Goal: Task Accomplishment & Management: Use online tool/utility

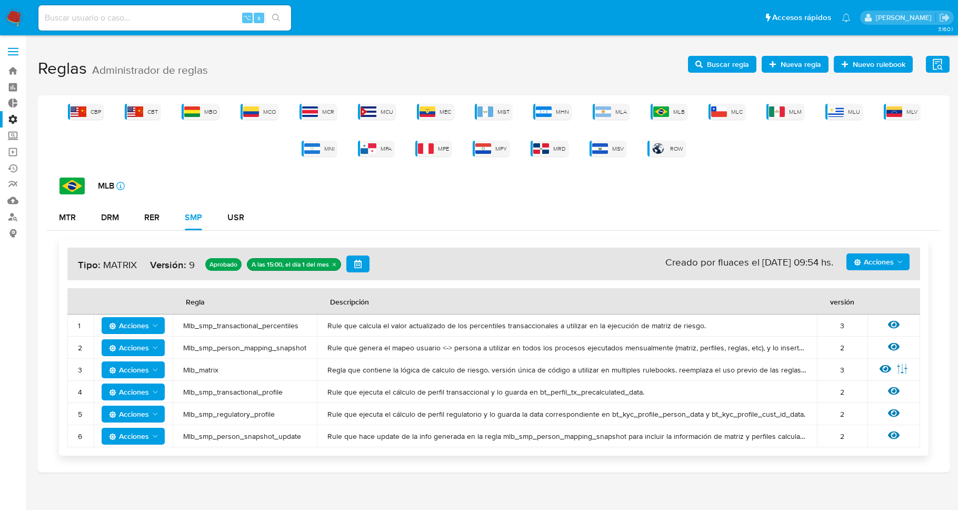
scroll to position [7, 0]
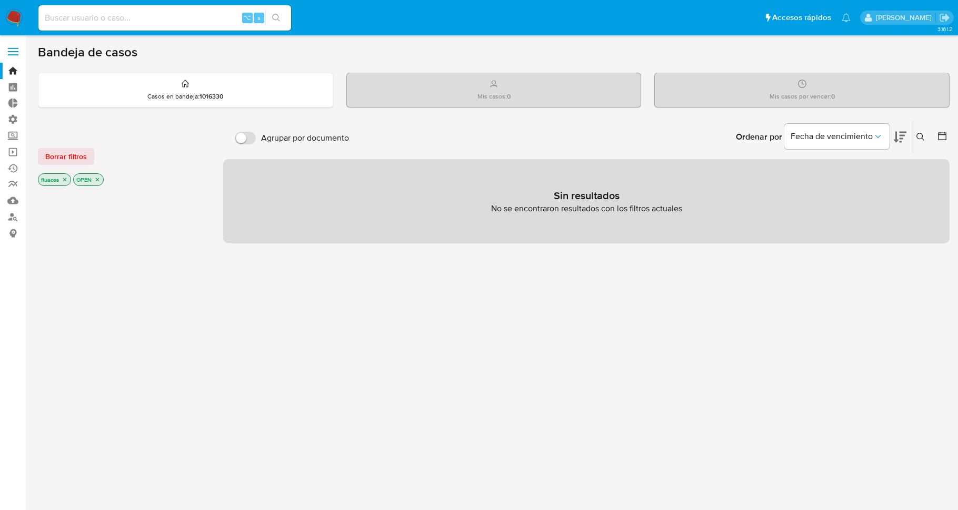
click at [15, 57] on label at bounding box center [13, 52] width 26 height 22
click at [0, 0] on input "checkbox" at bounding box center [0, 0] width 0 height 0
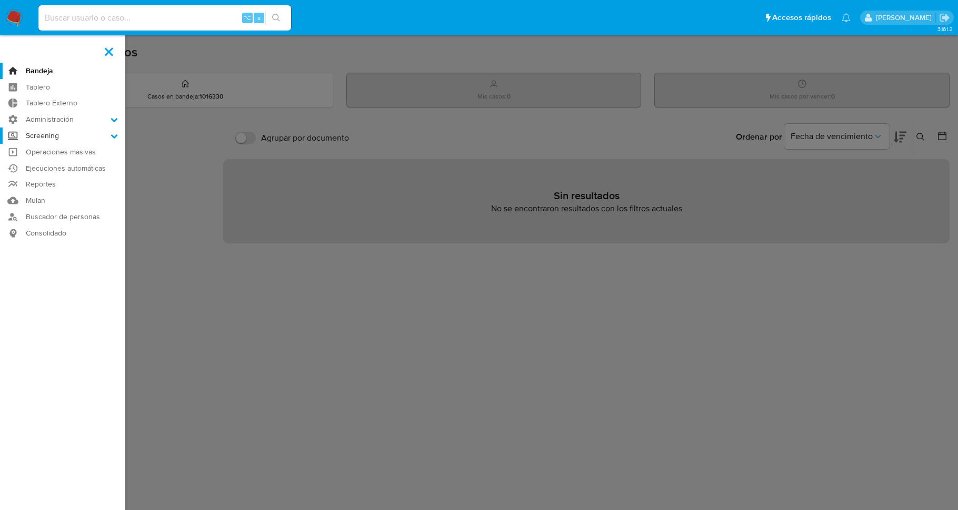
click at [42, 130] on label "Screening" at bounding box center [62, 135] width 125 height 16
click at [0, 0] on input "Screening" at bounding box center [0, 0] width 0 height 0
click at [42, 130] on label "Screening" at bounding box center [62, 135] width 125 height 16
click at [0, 0] on input "Screening" at bounding box center [0, 0] width 0 height 0
click at [45, 122] on label "Administración" at bounding box center [62, 119] width 125 height 16
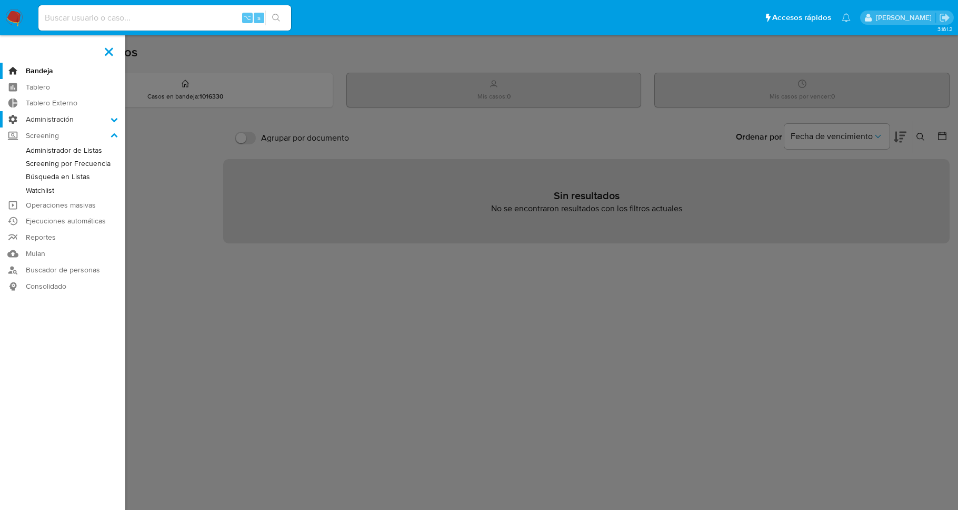
click at [0, 0] on input "Administración" at bounding box center [0, 0] width 0 height 0
click at [44, 131] on link "Reglas" at bounding box center [62, 133] width 125 height 13
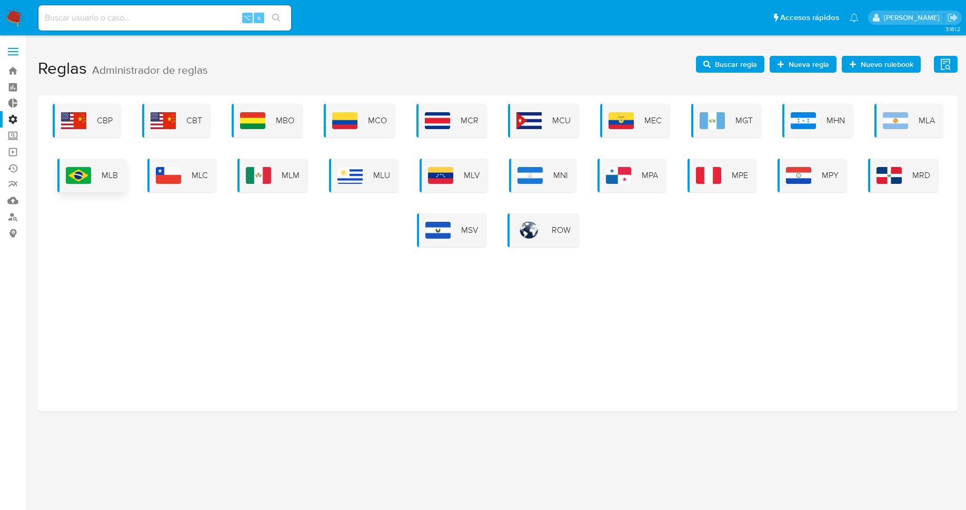
click at [84, 176] on img at bounding box center [78, 175] width 25 height 17
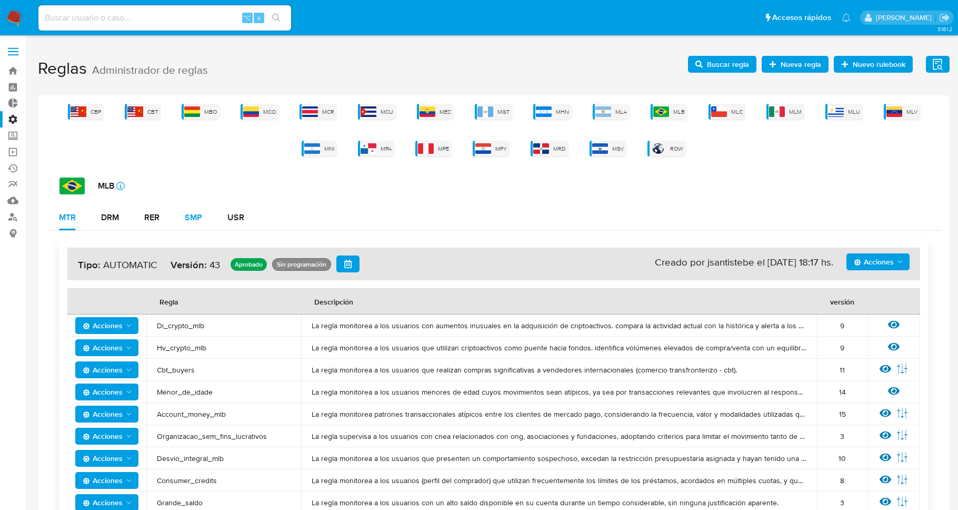
click at [184, 221] on button "SMP" at bounding box center [193, 217] width 43 height 25
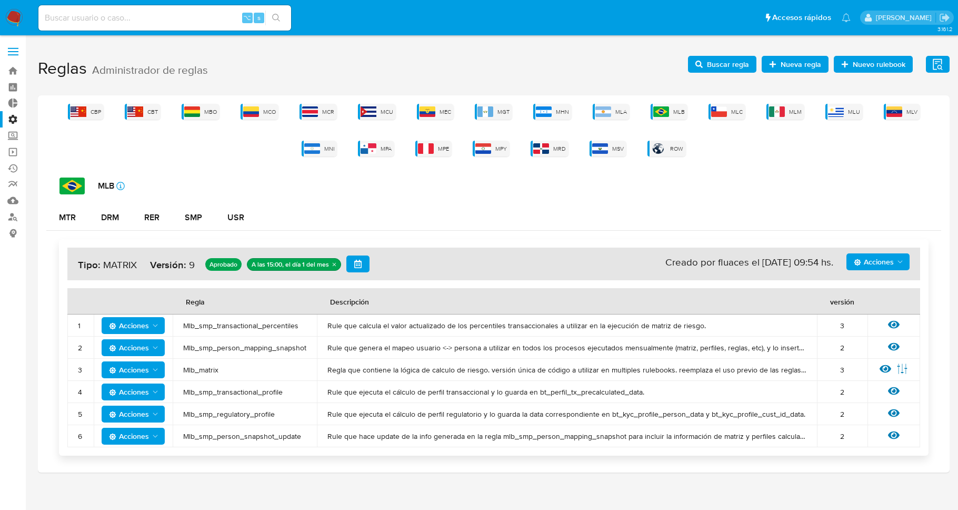
click at [251, 327] on span "Mlb_smp_transactional_percentiles" at bounding box center [244, 325] width 123 height 9
click at [273, 341] on td "Mlb_smp_person_mapping_snapshot" at bounding box center [245, 347] width 144 height 22
click at [715, 76] on h1 "Reglas Administrador de reglas Evidencias Nuevo rulebook Nueva regla Buscar reg…" at bounding box center [494, 69] width 912 height 36
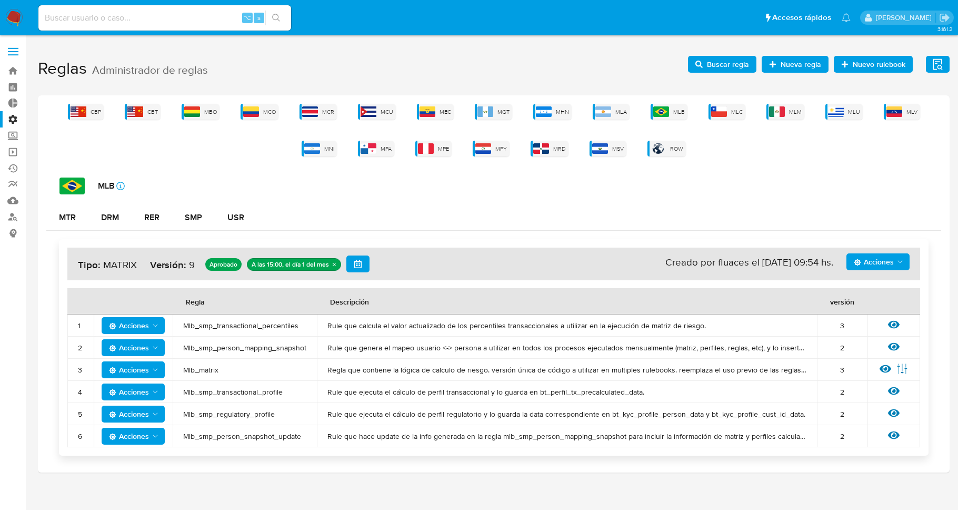
click at [719, 70] on span "Buscar regla" at bounding box center [728, 64] width 42 height 17
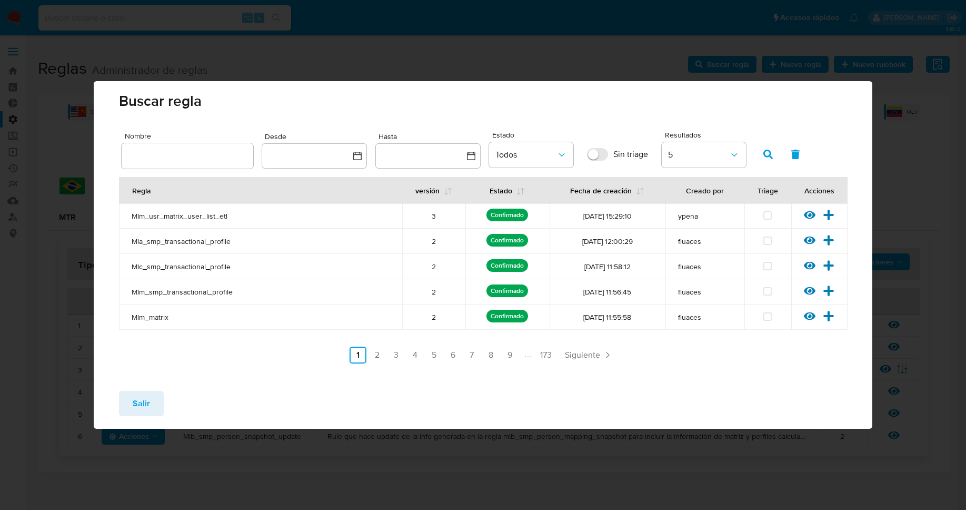
click at [165, 146] on div at bounding box center [188, 155] width 132 height 25
click at [188, 153] on input "text" at bounding box center [188, 156] width 132 height 14
type input "Mlb_smp_person_mapping_snapshot"
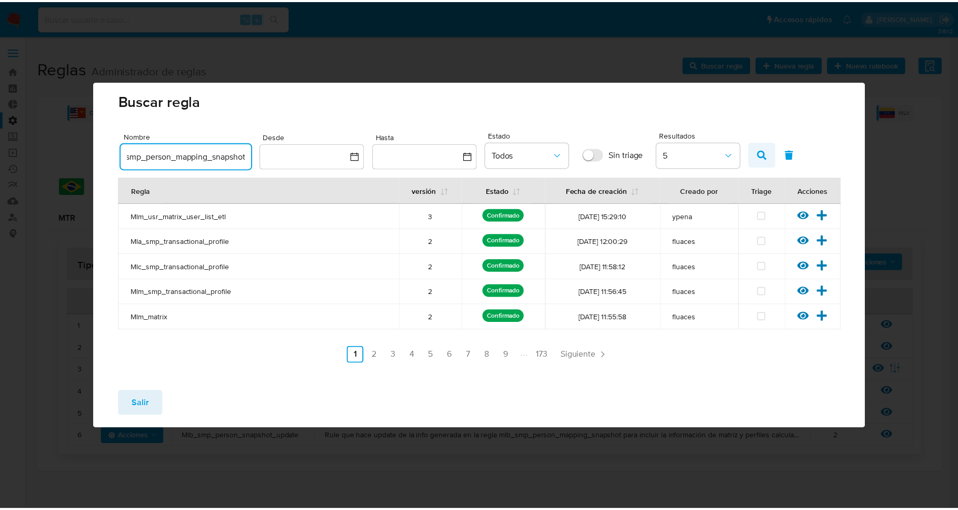
scroll to position [0, 0]
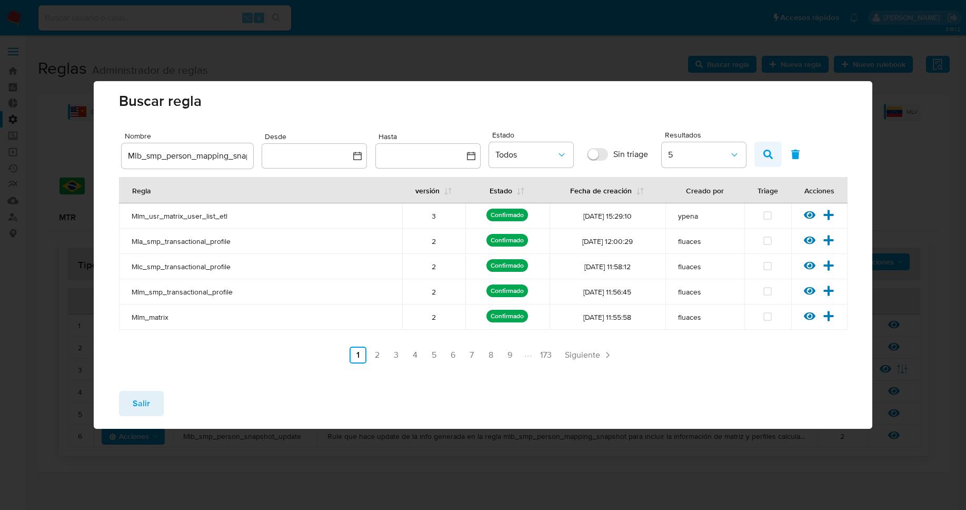
click at [769, 154] on icon "button" at bounding box center [768, 154] width 9 height 9
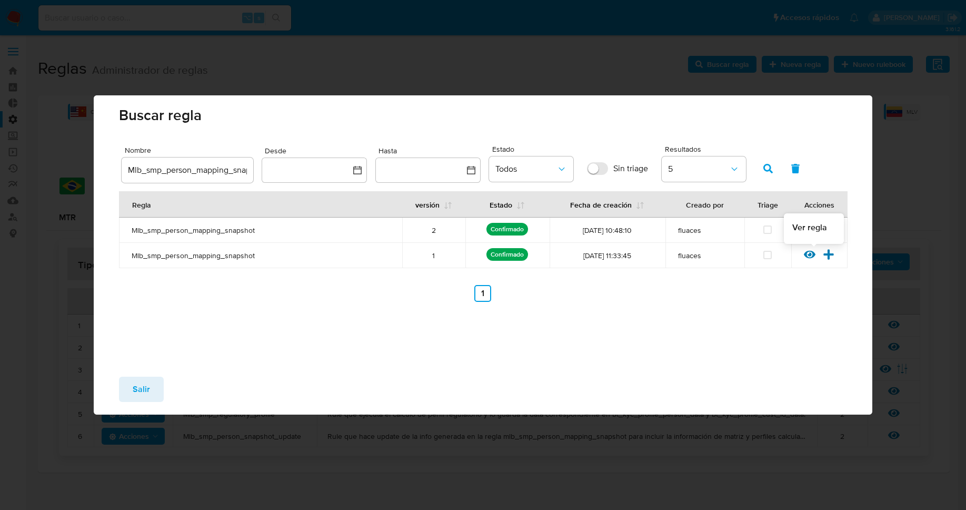
click at [813, 256] on icon at bounding box center [810, 255] width 12 height 8
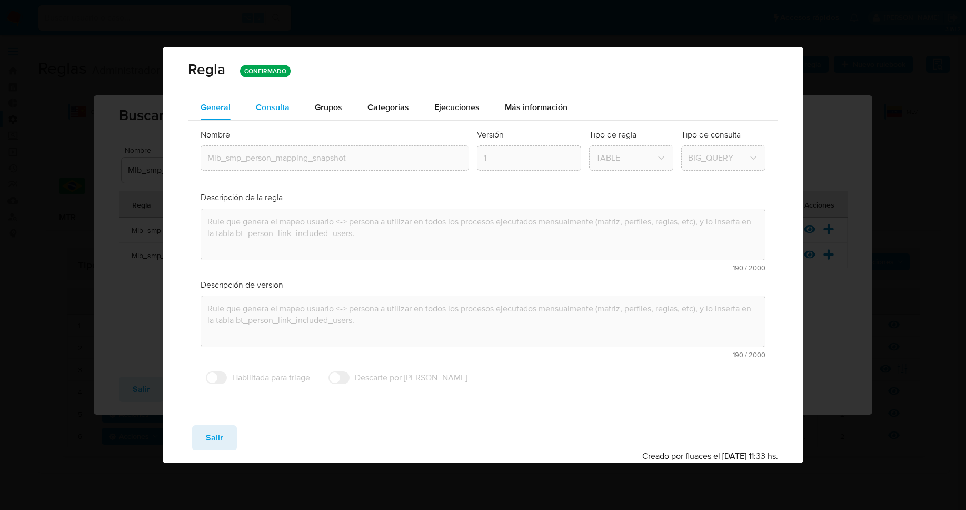
click at [265, 114] on div "Consulta" at bounding box center [273, 107] width 34 height 25
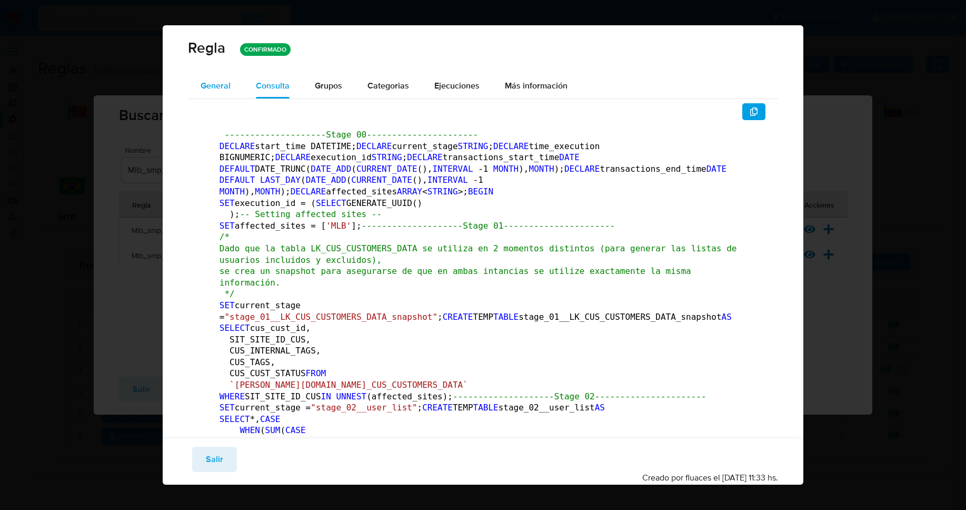
click at [219, 89] on span "General" at bounding box center [216, 86] width 30 height 12
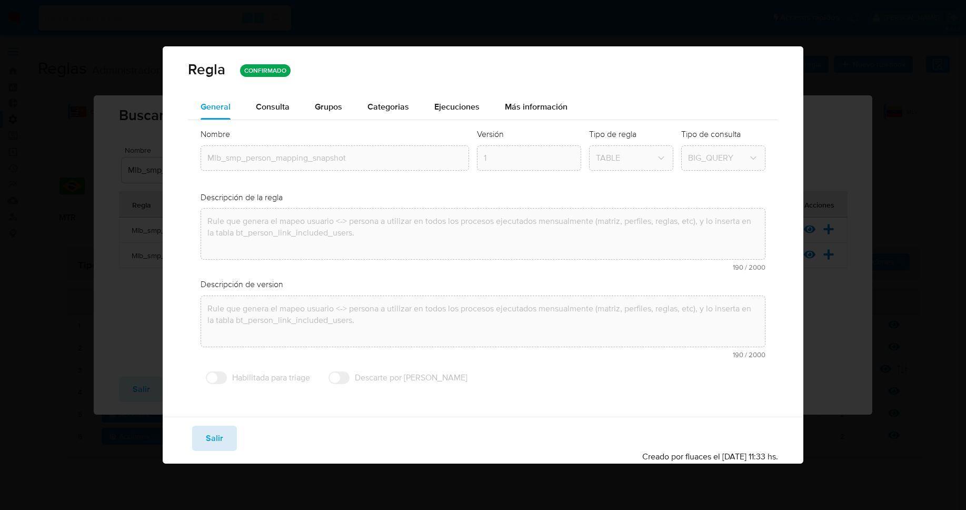
click at [216, 436] on span "Salir" at bounding box center [214, 438] width 17 height 23
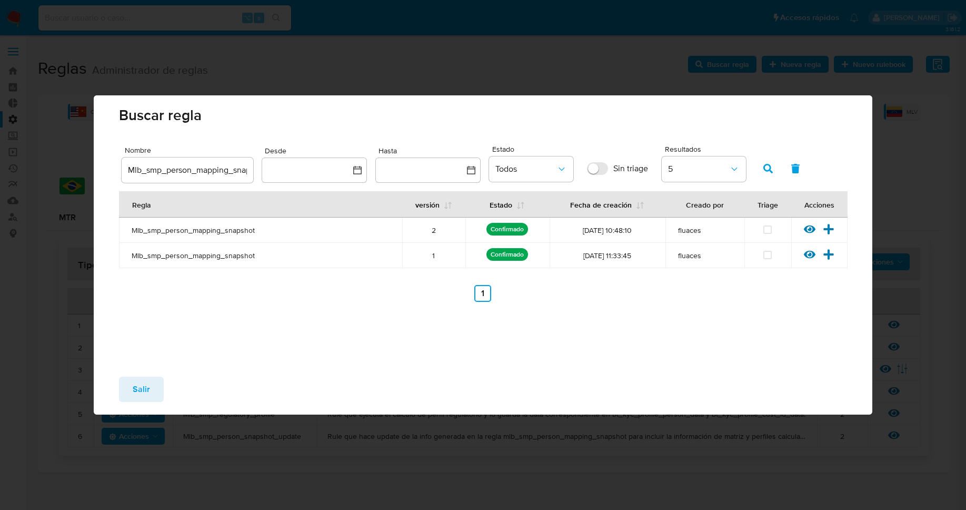
click at [153, 389] on button "Salir" at bounding box center [141, 389] width 45 height 25
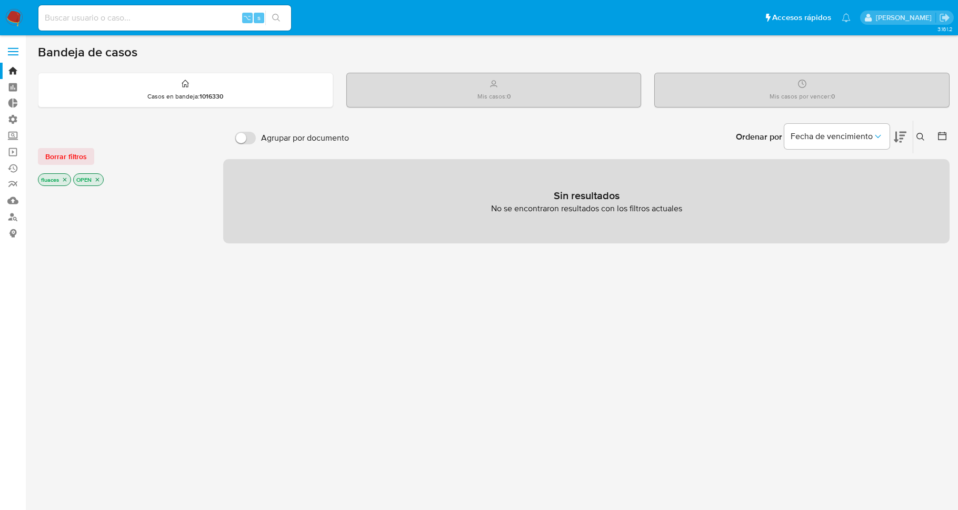
click at [12, 51] on span at bounding box center [13, 52] width 11 height 2
click at [0, 0] on input "checkbox" at bounding box center [0, 0] width 0 height 0
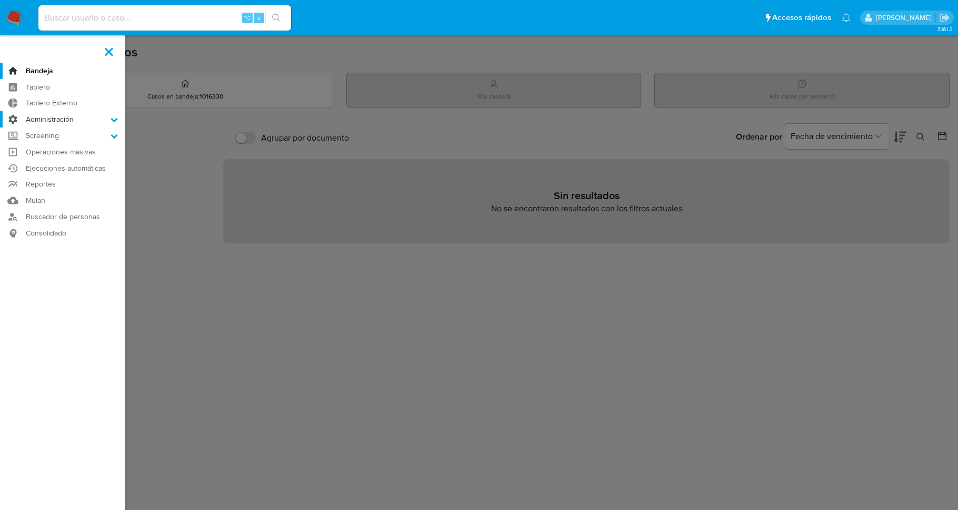
click at [38, 115] on label "Administración" at bounding box center [62, 119] width 125 height 16
click at [0, 0] on input "Administración" at bounding box center [0, 0] width 0 height 0
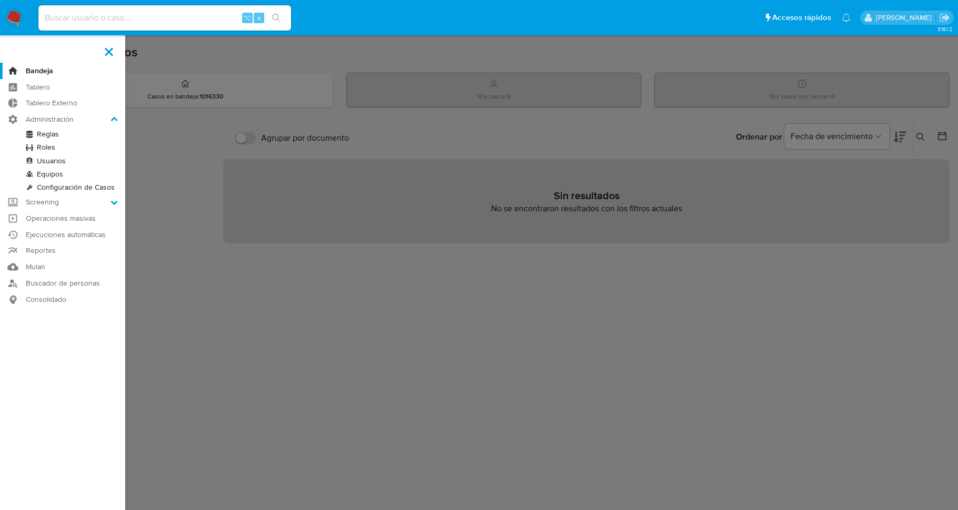
click at [45, 136] on link "Reglas" at bounding box center [62, 133] width 125 height 13
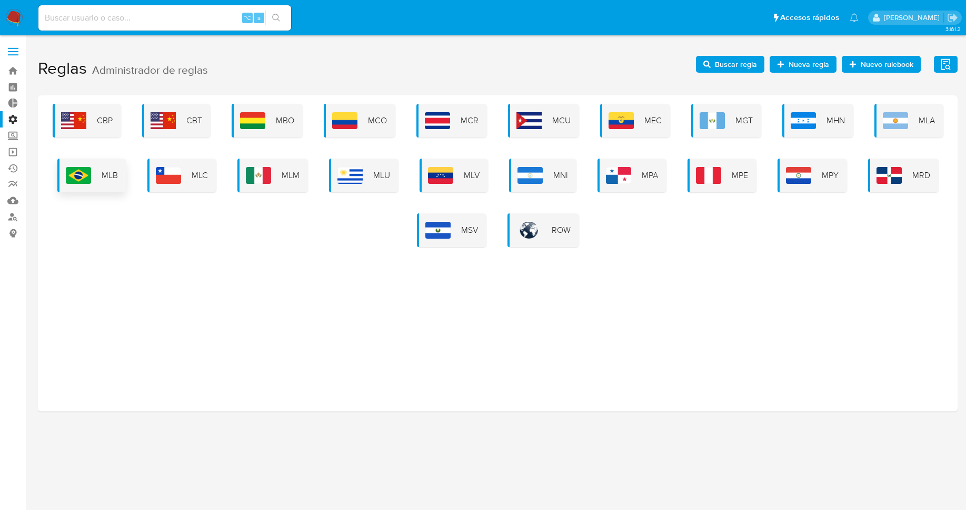
click at [100, 182] on div "MLB" at bounding box center [91, 176] width 69 height 34
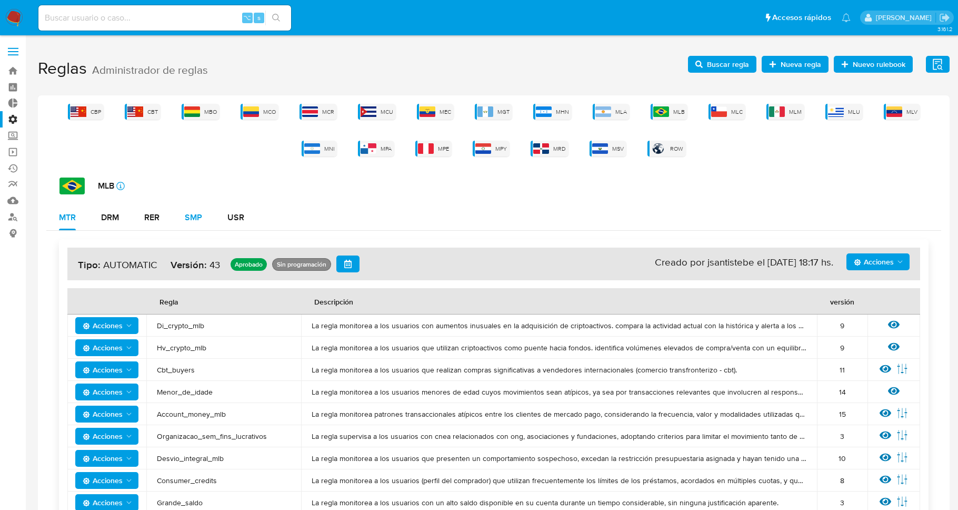
click at [192, 213] on div "SMP" at bounding box center [193, 217] width 17 height 8
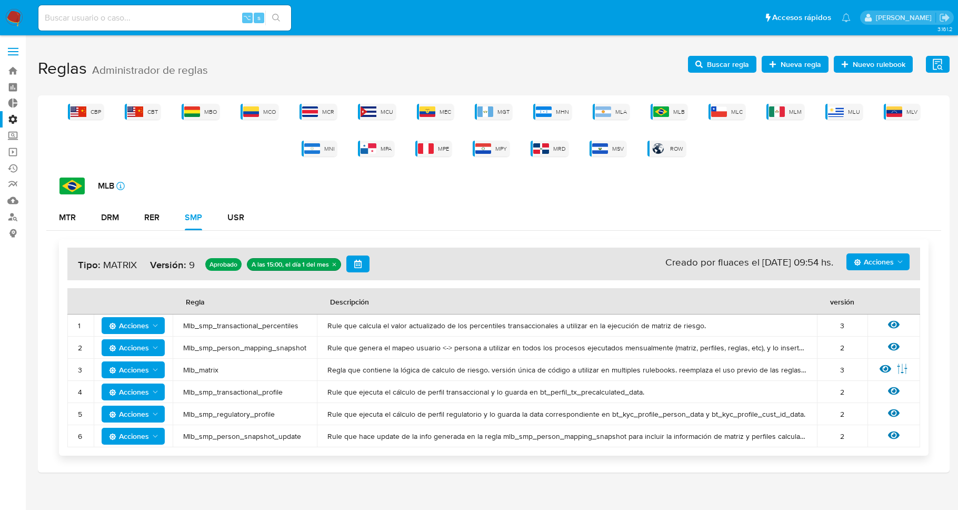
click at [235, 349] on span "Mlb_smp_person_mapping_snapshot" at bounding box center [244, 347] width 123 height 9
click at [721, 62] on span "Buscar regla" at bounding box center [728, 64] width 42 height 17
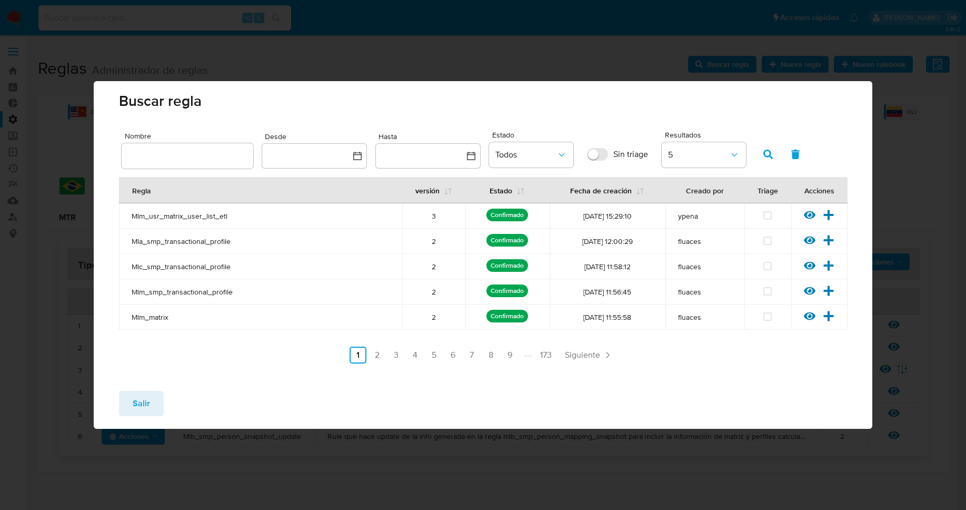
click at [157, 143] on div at bounding box center [188, 155] width 132 height 25
click at [175, 151] on input "text" at bounding box center [188, 156] width 132 height 14
type input "Mlb_smp_person_mapping_snapshot"
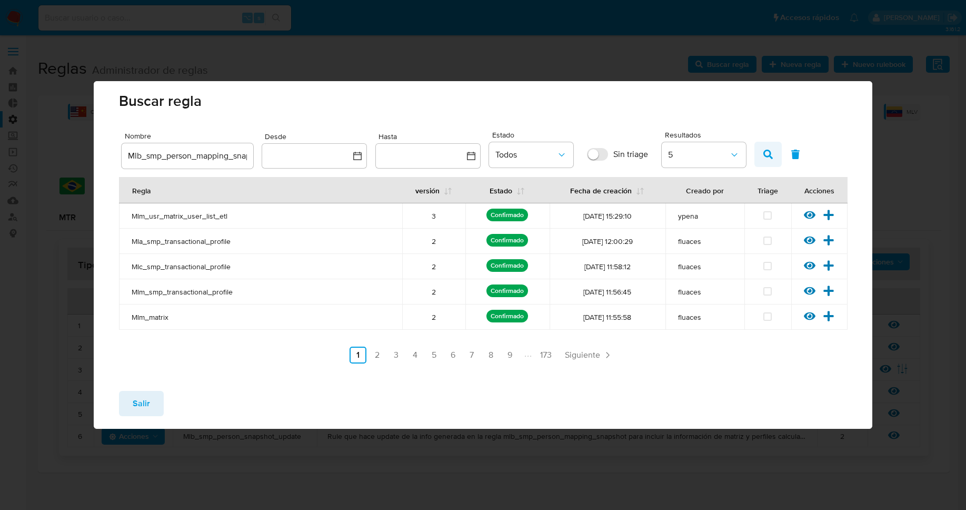
click at [767, 153] on icon "button" at bounding box center [768, 154] width 9 height 9
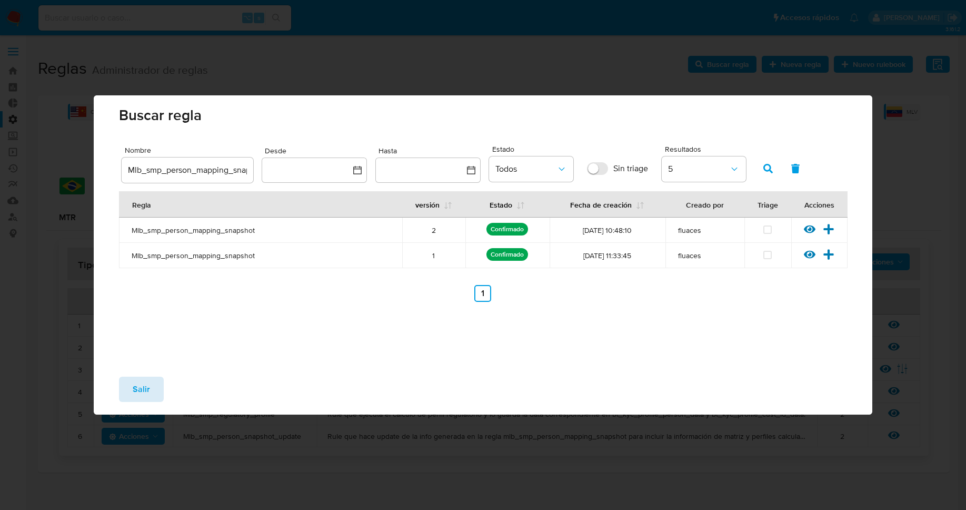
click at [135, 389] on span "Salir" at bounding box center [141, 389] width 17 height 23
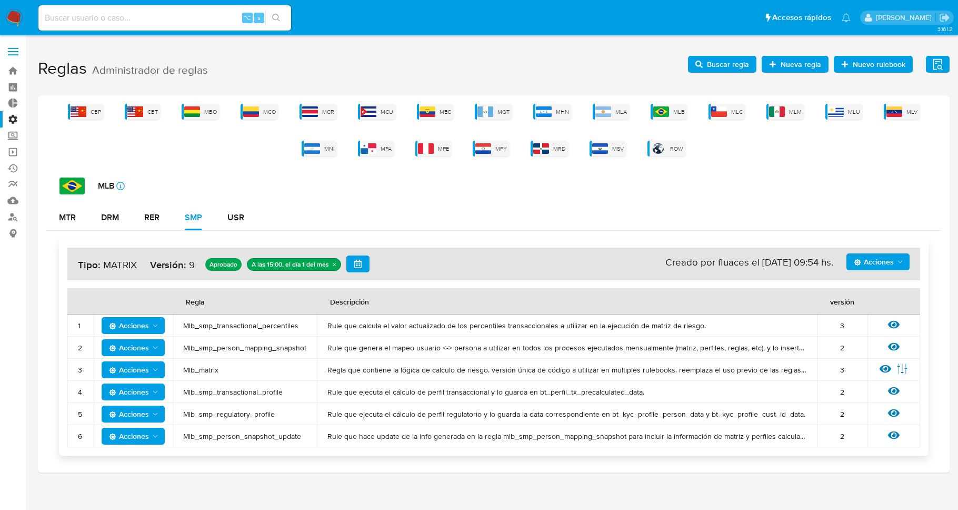
click at [235, 329] on span "Mlb_smp_transactional_percentiles" at bounding box center [244, 325] width 123 height 9
click at [234, 329] on span "Mlb_smp_transactional_percentiles" at bounding box center [244, 325] width 123 height 9
click at [234, 328] on span "Mlb_smp_transactional_percentiles" at bounding box center [244, 325] width 123 height 9
click at [746, 65] on span "Buscar regla" at bounding box center [728, 64] width 42 height 17
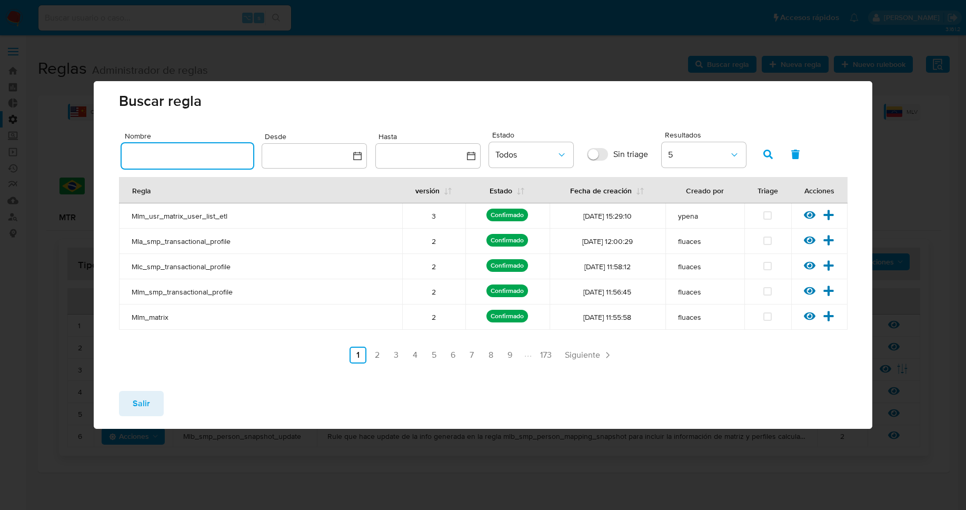
click at [233, 153] on input "text" at bounding box center [188, 156] width 132 height 14
type input "Mlb_smp_transactional_percentiles"
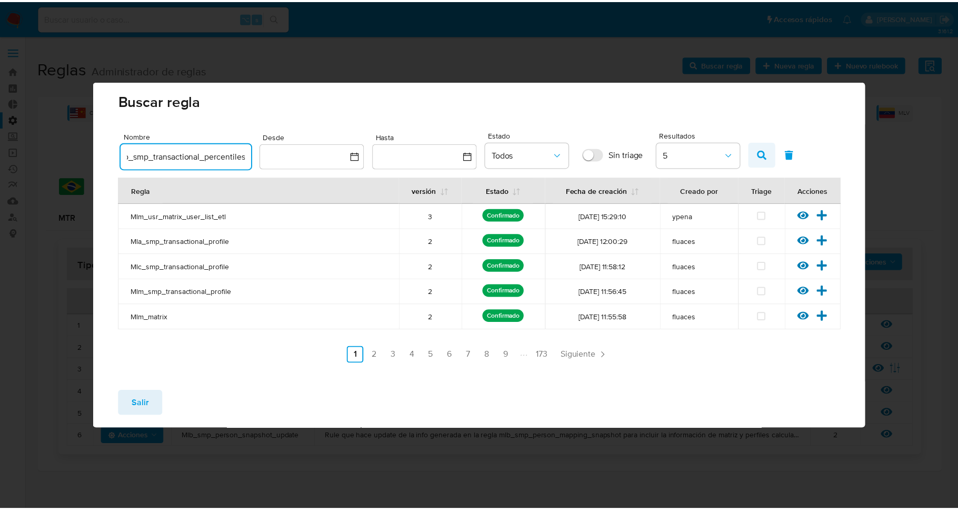
scroll to position [0, 0]
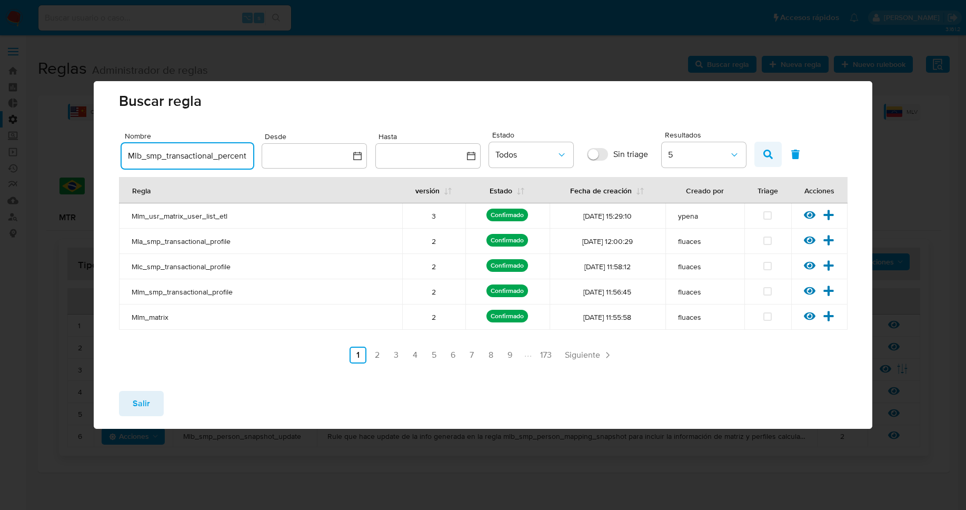
click at [777, 149] on button "button" at bounding box center [768, 154] width 27 height 25
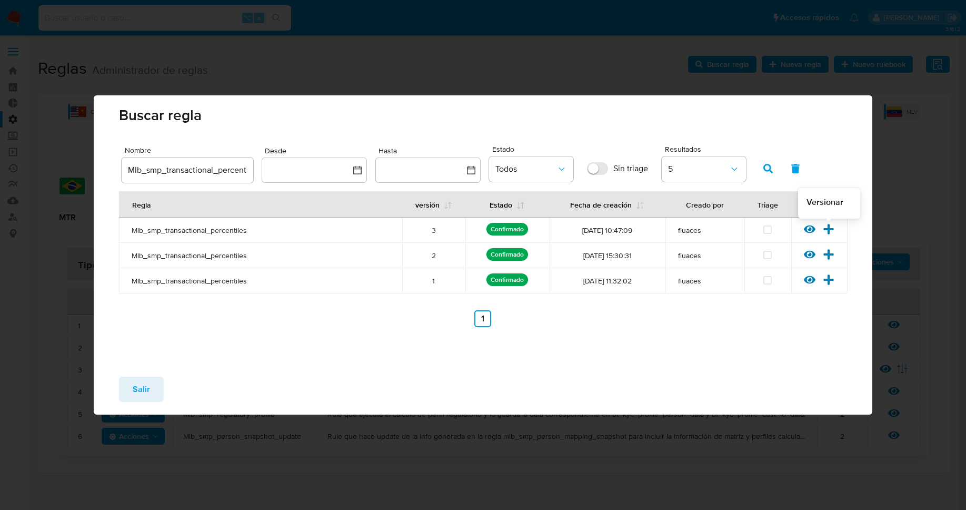
click at [829, 231] on icon at bounding box center [829, 229] width 10 height 10
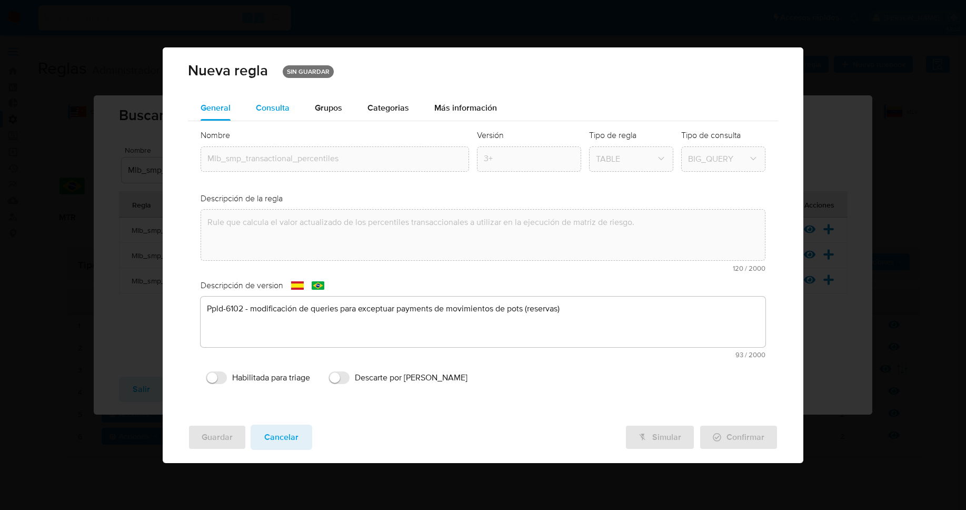
click at [278, 113] on span "Consulta" at bounding box center [273, 108] width 34 height 12
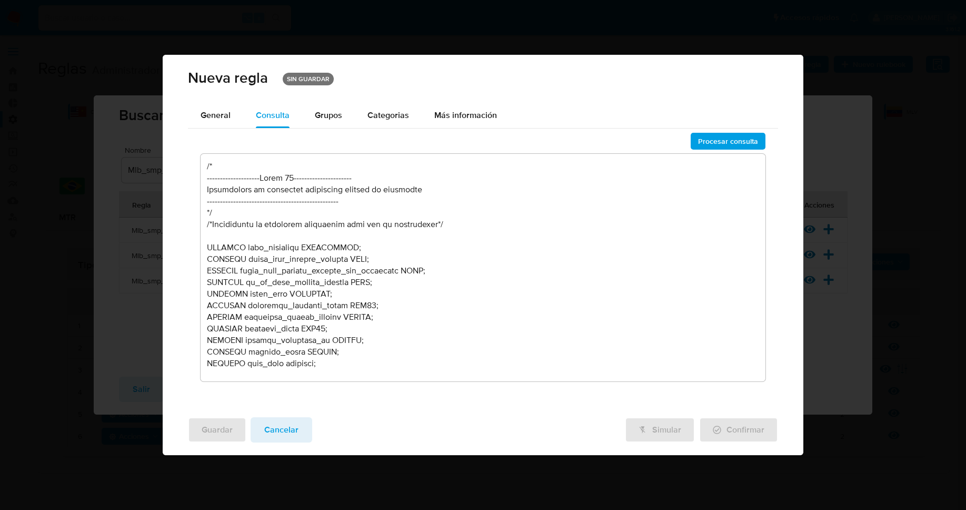
click at [341, 201] on textarea at bounding box center [483, 267] width 565 height 227
click at [731, 140] on span "Procesar consulta" at bounding box center [728, 141] width 60 height 15
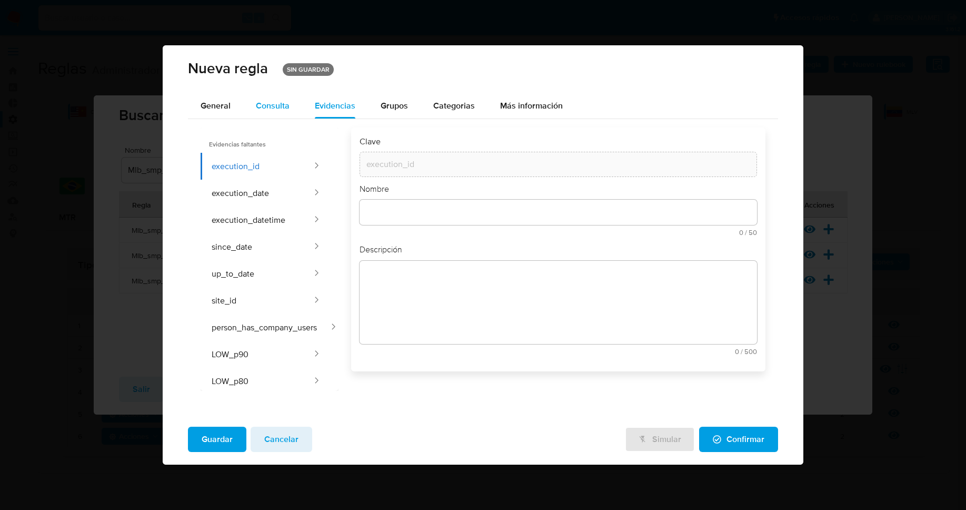
click at [267, 105] on span "Consulta" at bounding box center [273, 106] width 34 height 12
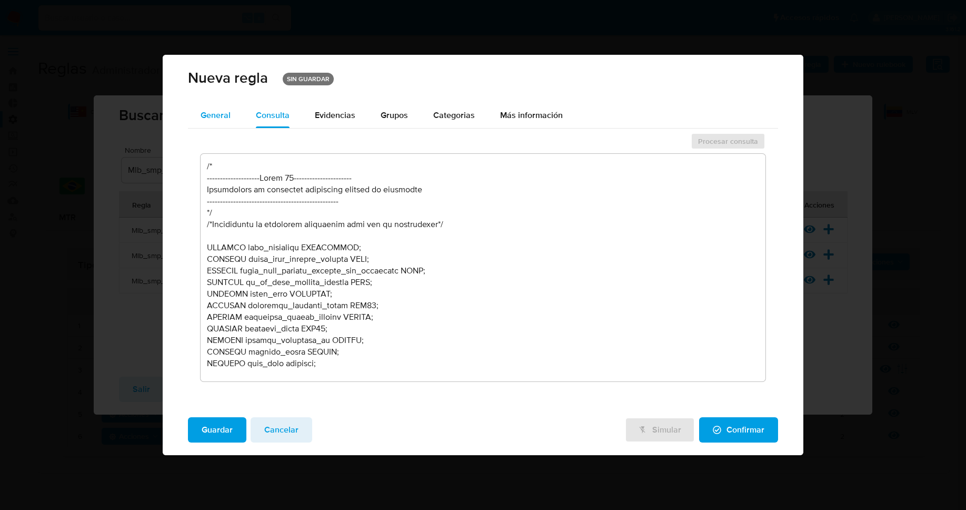
click at [218, 124] on div "General" at bounding box center [216, 115] width 30 height 25
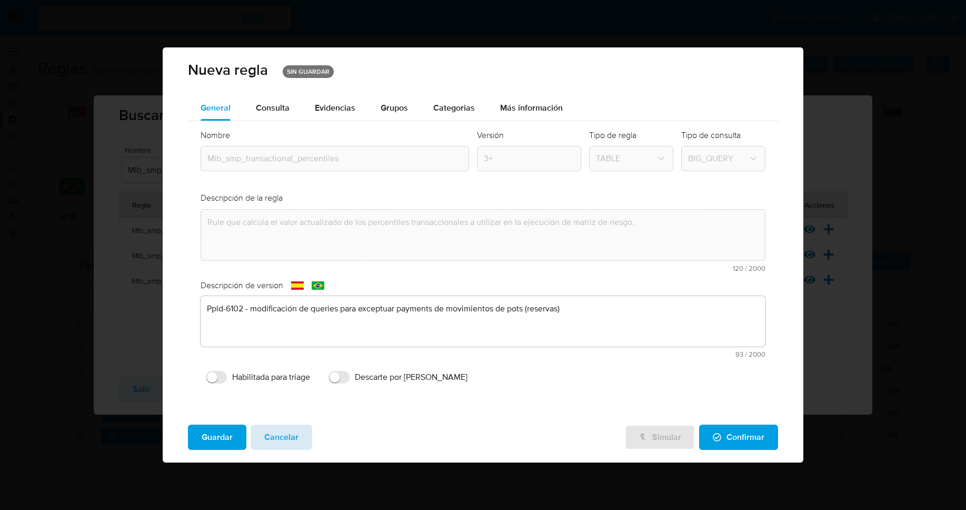
click at [269, 439] on span "Cancelar" at bounding box center [281, 436] width 34 height 23
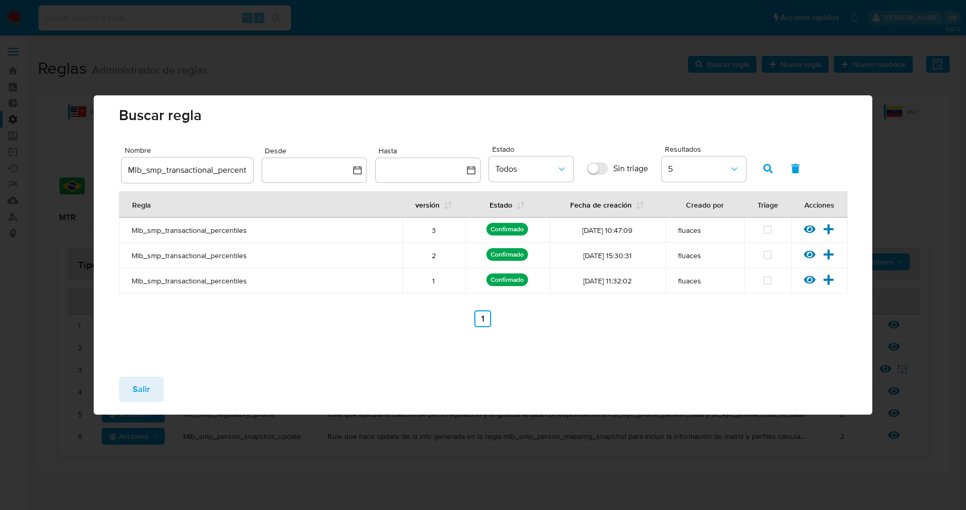
click at [143, 379] on span "Salir" at bounding box center [141, 389] width 17 height 23
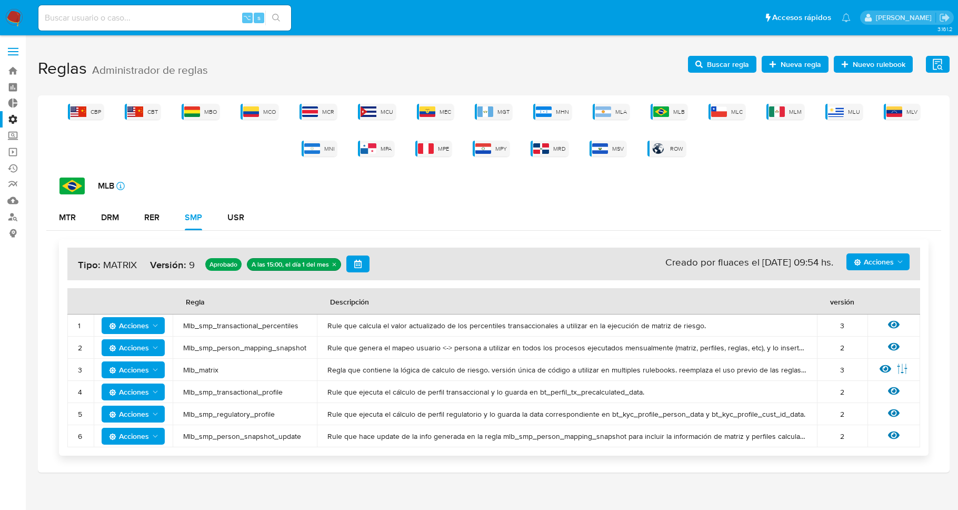
click at [808, 63] on span "Nueva regla" at bounding box center [801, 64] width 41 height 17
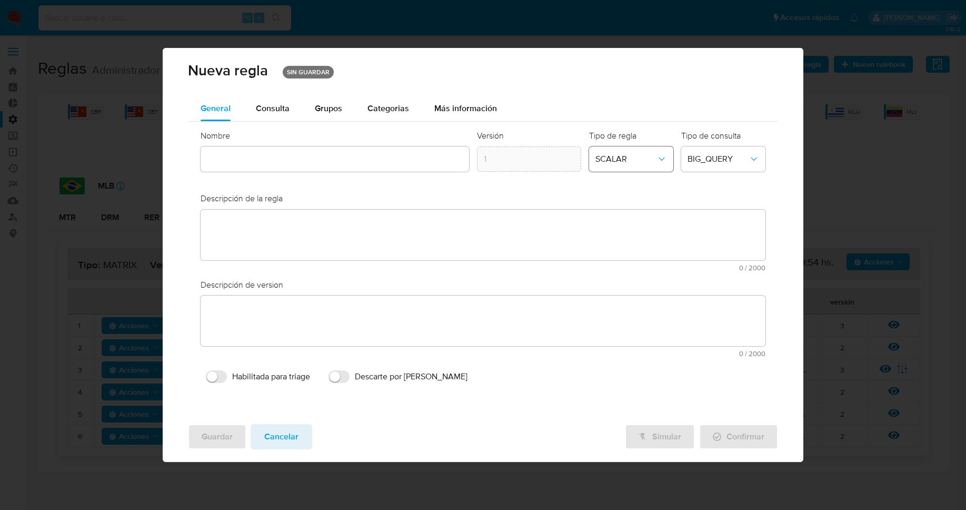
click at [651, 160] on span "SCALAR" at bounding box center [626, 159] width 61 height 11
click at [633, 137] on div "TABLE" at bounding box center [628, 132] width 65 height 25
click at [716, 163] on span "BIG_QUERY" at bounding box center [718, 159] width 61 height 11
click at [637, 96] on div "General Consulta Parametros Evidencias Grupos Categorias Ejecuciones Más inform…" at bounding box center [483, 108] width 590 height 25
click at [284, 441] on span "Cancelar" at bounding box center [281, 436] width 34 height 23
